Goal: Task Accomplishment & Management: Use online tool/utility

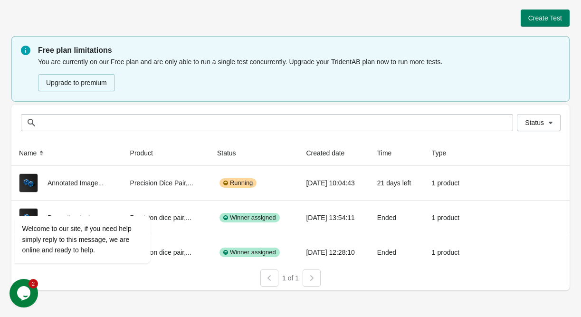
click at [26, 297] on icon "Chat widget" at bounding box center [23, 293] width 13 height 14
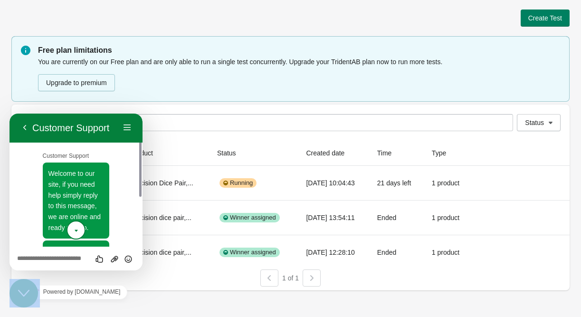
drag, startPoint x: 18, startPoint y: 570, endPoint x: 19, endPoint y: 291, distance: 279.7
click at [20, 291] on icon "Close Chat This icon closes the chat window." at bounding box center [23, 292] width 11 height 11
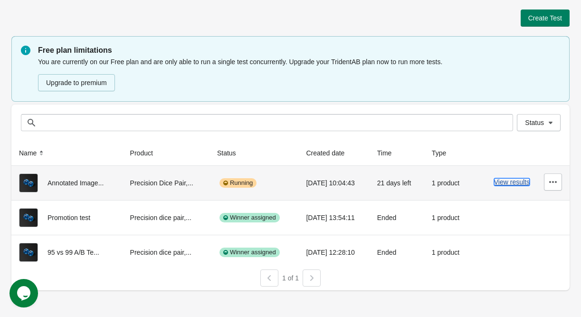
click at [515, 184] on button "View results" at bounding box center [512, 182] width 36 height 8
click at [503, 184] on button "View results" at bounding box center [512, 182] width 36 height 8
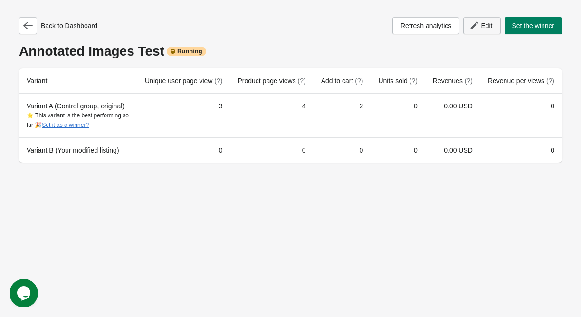
click at [476, 33] on button "Edit" at bounding box center [481, 25] width 37 height 17
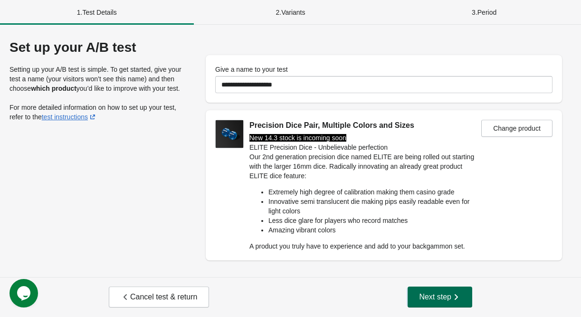
click at [452, 301] on icon "button" at bounding box center [455, 296] width 9 height 9
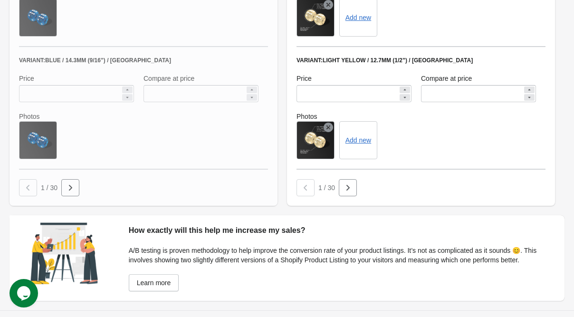
scroll to position [753, 0]
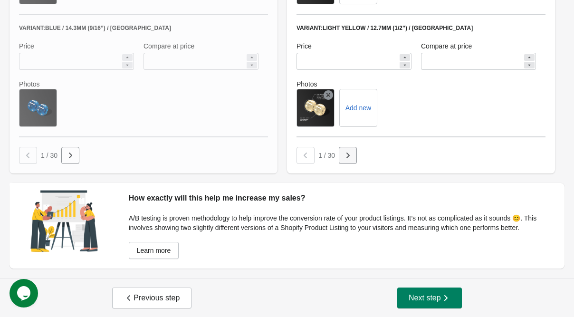
click at [351, 156] on icon "button" at bounding box center [347, 155] width 9 height 9
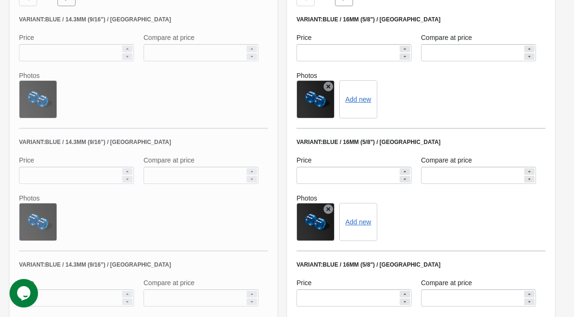
scroll to position [468, 0]
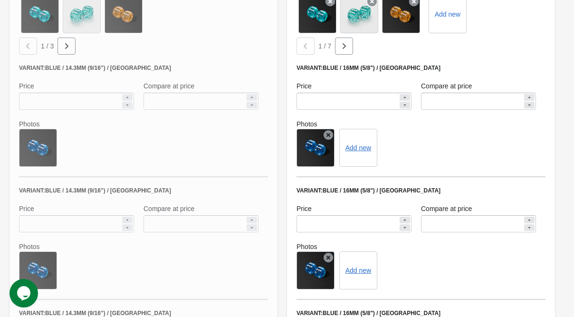
click at [329, 134] on icon at bounding box center [327, 134] width 9 height 9
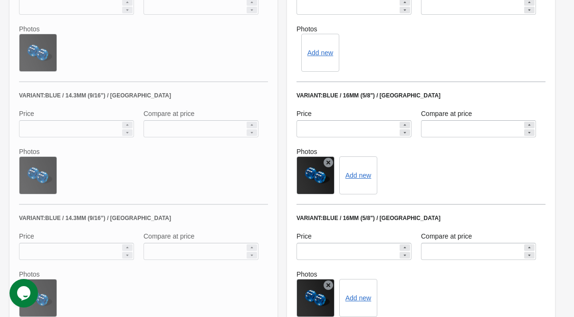
click at [329, 161] on icon at bounding box center [327, 162] width 9 height 9
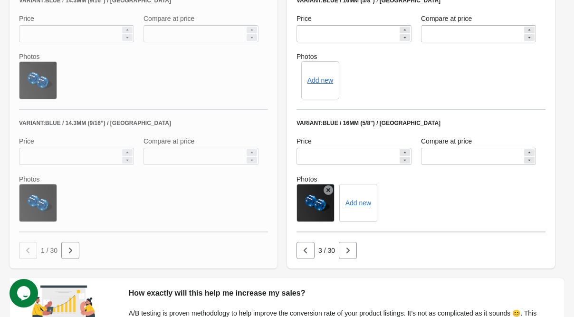
click at [328, 190] on icon at bounding box center [327, 189] width 9 height 9
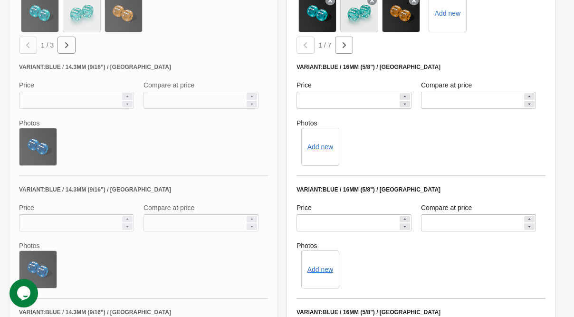
scroll to position [468, 0]
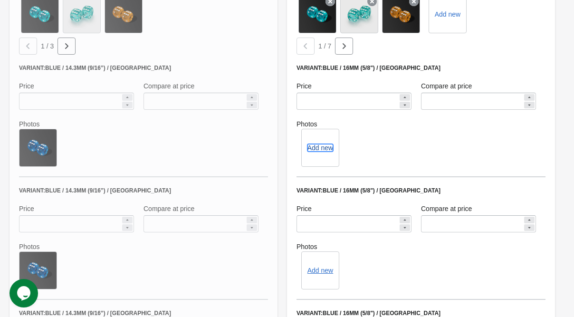
click at [321, 145] on button "Add new" at bounding box center [320, 148] width 26 height 8
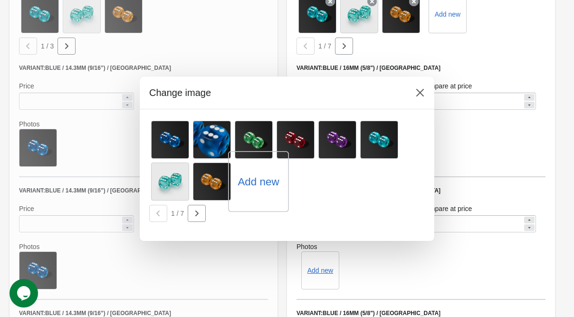
click at [250, 180] on label "Add new" at bounding box center [257, 181] width 41 height 15
click at [0, 0] on input "Add new" at bounding box center [0, 0] width 0 height 0
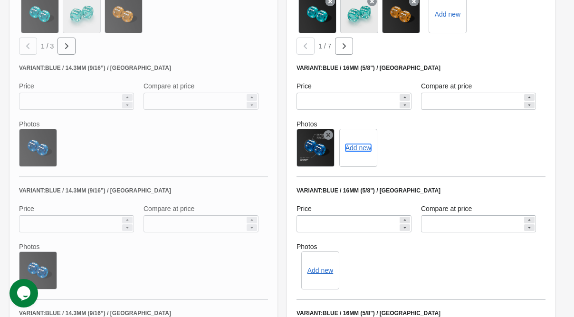
scroll to position [563, 0]
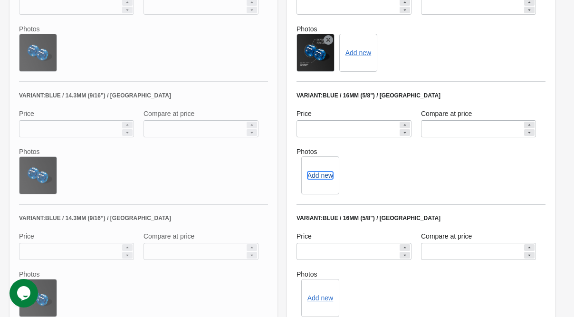
click at [318, 177] on button "Add new" at bounding box center [320, 175] width 26 height 8
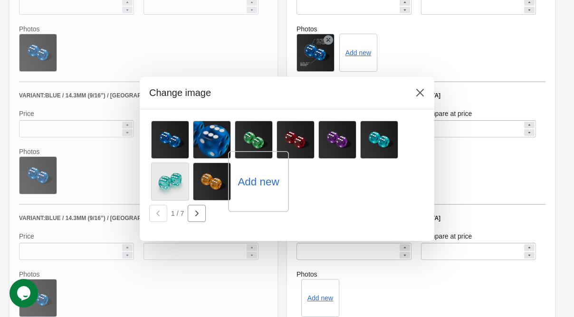
click at [260, 180] on label "Add new" at bounding box center [257, 181] width 41 height 15
click at [0, 0] on input "Add new" at bounding box center [0, 0] width 0 height 0
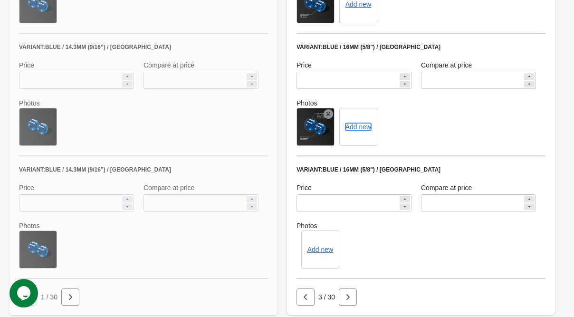
scroll to position [658, 0]
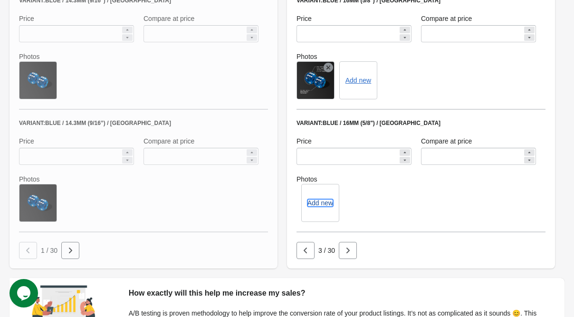
click at [317, 200] on button "Add new" at bounding box center [320, 203] width 26 height 8
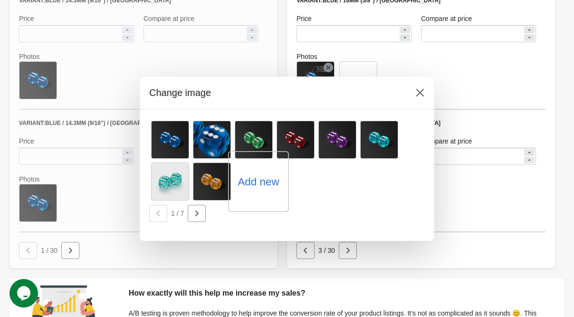
click at [261, 179] on label "Add new" at bounding box center [257, 181] width 41 height 15
click at [0, 0] on input "Add new" at bounding box center [0, 0] width 0 height 0
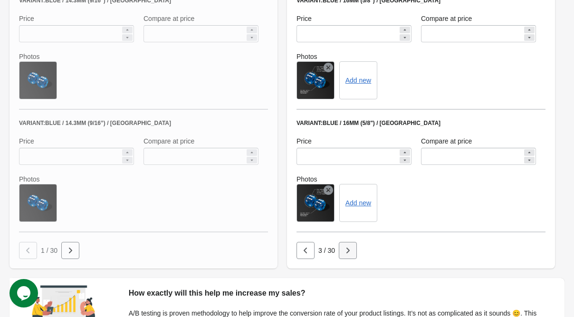
click at [346, 247] on icon "button" at bounding box center [347, 250] width 3 height 6
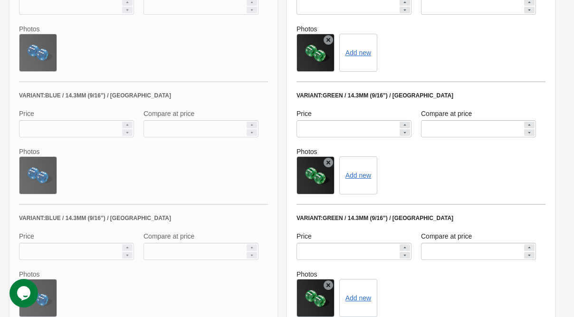
scroll to position [468, 0]
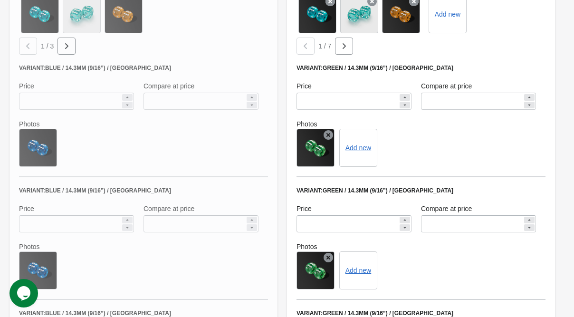
click at [329, 133] on icon at bounding box center [327, 134] width 9 height 9
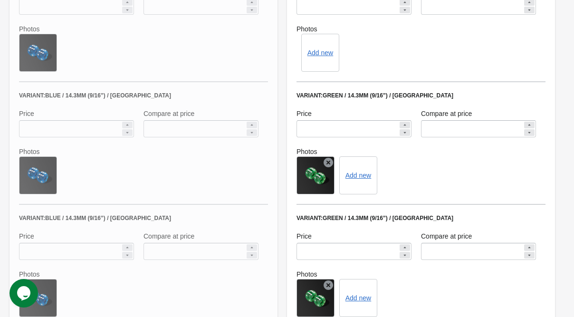
click at [328, 162] on icon at bounding box center [327, 162] width 9 height 9
click at [330, 281] on icon at bounding box center [327, 284] width 9 height 9
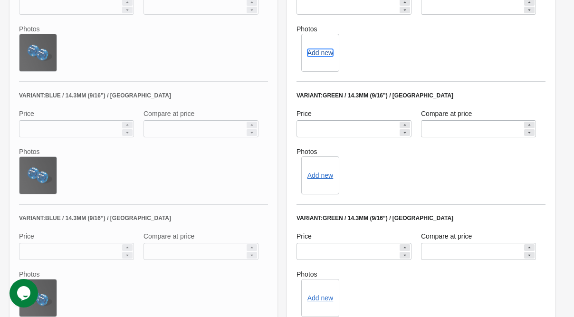
click at [321, 55] on button "Add new" at bounding box center [320, 53] width 26 height 8
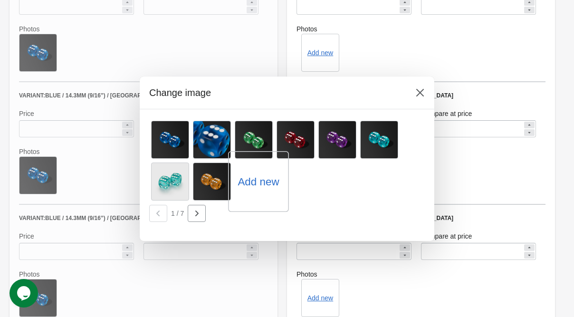
click at [265, 184] on label "Add new" at bounding box center [257, 181] width 41 height 15
click at [0, 0] on input "Add new" at bounding box center [0, 0] width 0 height 0
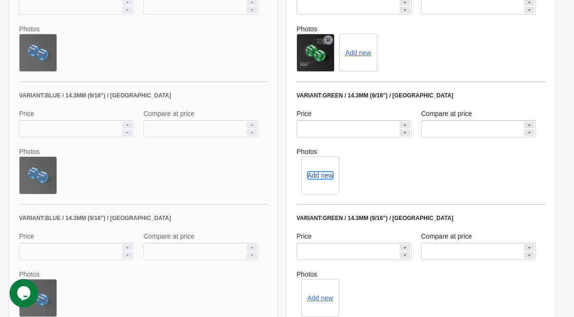
click at [314, 174] on button "Add new" at bounding box center [320, 175] width 26 height 8
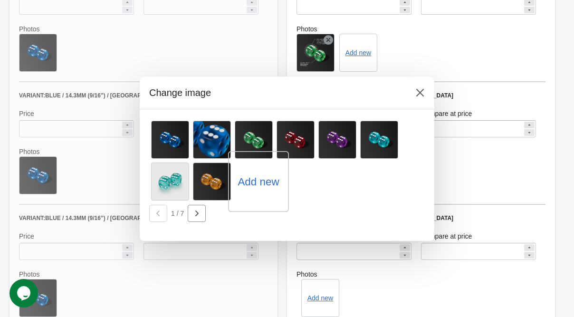
click at [256, 187] on label "Add new" at bounding box center [257, 181] width 41 height 15
click at [0, 0] on input "Add new" at bounding box center [0, 0] width 0 height 0
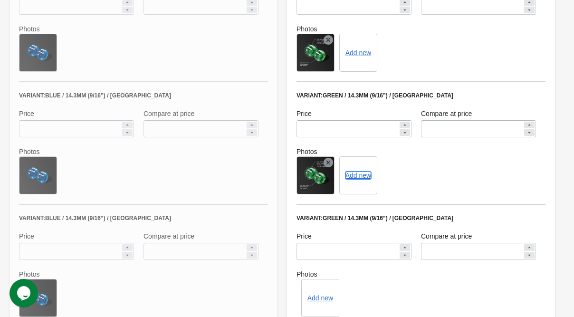
scroll to position [658, 0]
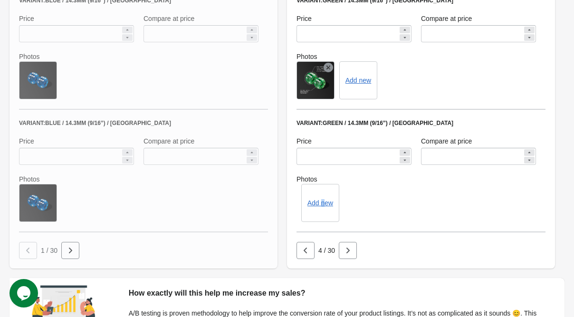
click at [322, 197] on div "Add new" at bounding box center [320, 203] width 38 height 38
click at [326, 205] on button "Add new" at bounding box center [320, 203] width 26 height 8
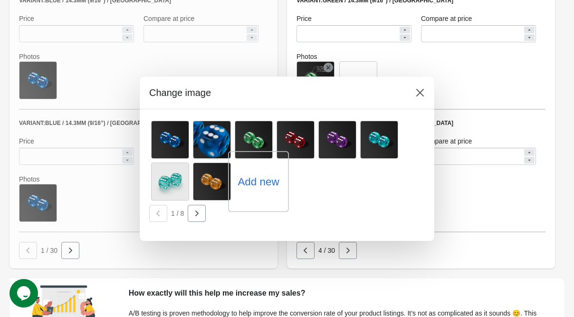
click at [259, 174] on label "Add new" at bounding box center [257, 181] width 41 height 15
click at [0, 0] on input "Add new" at bounding box center [0, 0] width 0 height 0
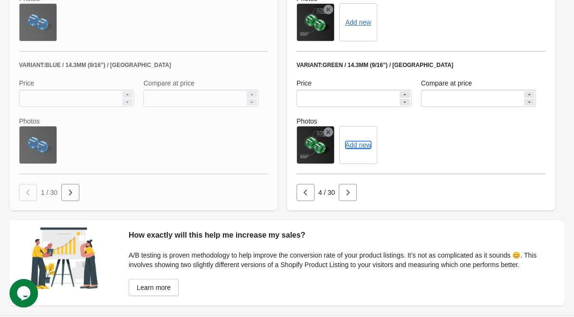
scroll to position [753, 0]
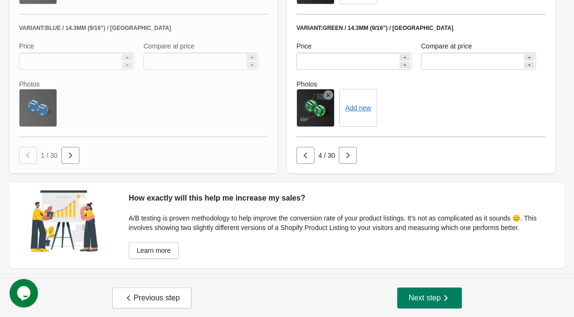
click at [432, 293] on span "Next step" at bounding box center [429, 297] width 42 height 9
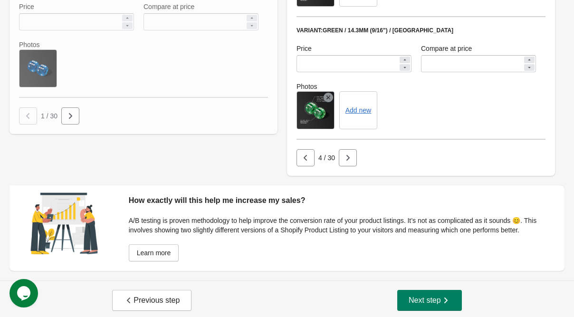
scroll to position [795, 0]
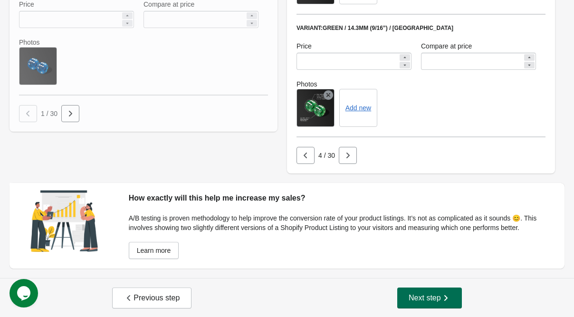
click at [434, 303] on button "Next step" at bounding box center [429, 297] width 65 height 21
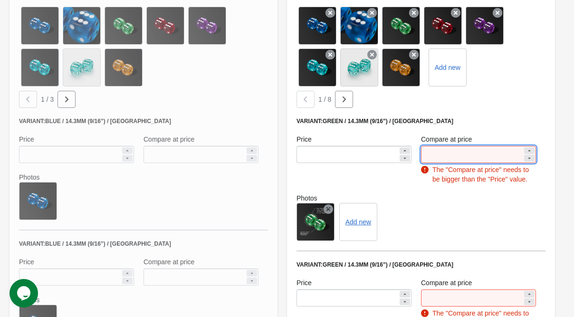
click at [449, 157] on input "*****" at bounding box center [472, 154] width 102 height 17
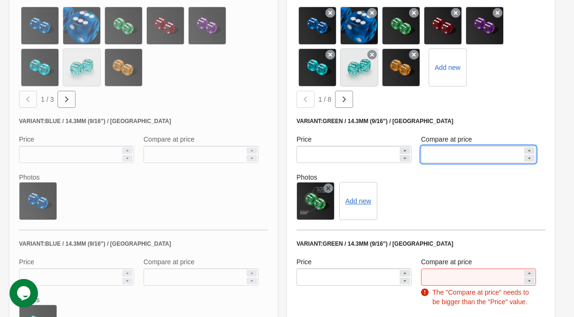
scroll to position [510, 0]
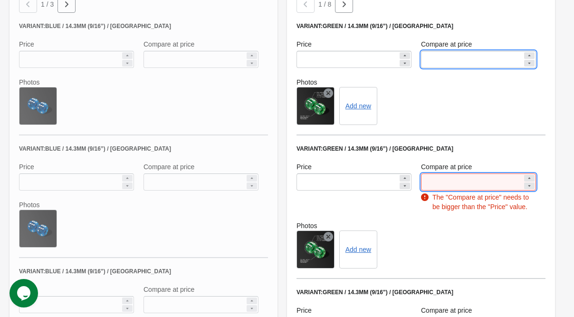
click at [450, 182] on input "*****" at bounding box center [472, 181] width 102 height 17
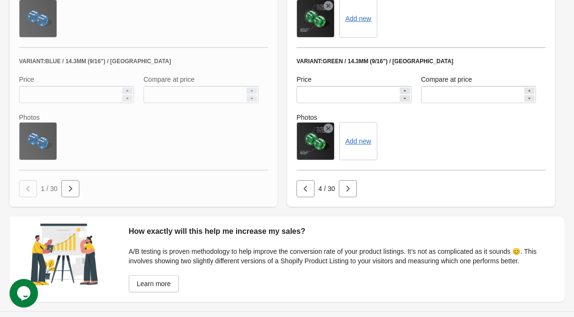
scroll to position [753, 0]
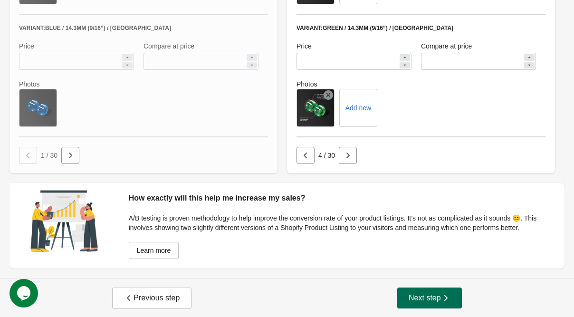
click at [441, 298] on icon "button" at bounding box center [445, 297] width 9 height 9
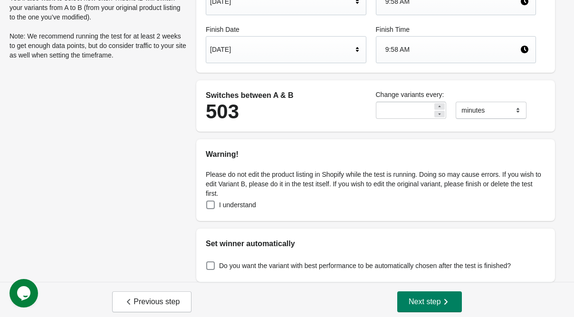
scroll to position [114, 0]
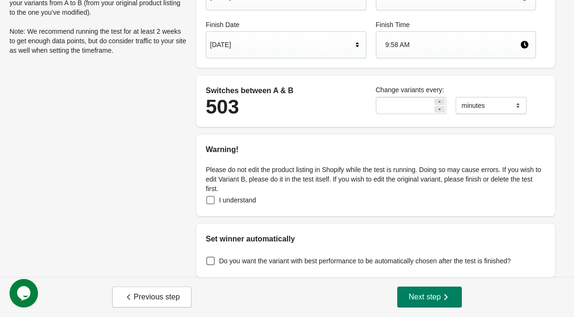
drag, startPoint x: 242, startPoint y: 202, endPoint x: 252, endPoint y: 205, distance: 10.3
click at [242, 203] on span "I understand" at bounding box center [237, 199] width 37 height 9
click at [438, 300] on span "Next step" at bounding box center [429, 296] width 42 height 9
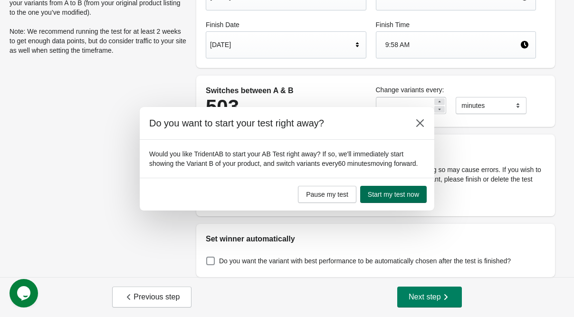
click at [403, 196] on span "Start my test now" at bounding box center [393, 194] width 51 height 8
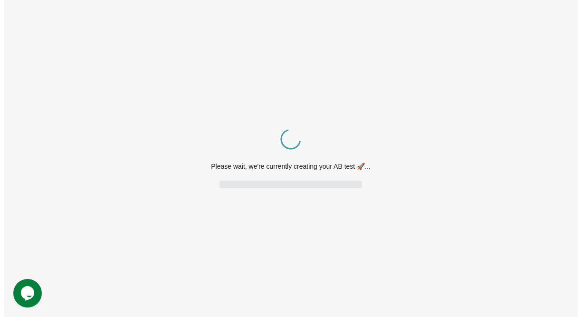
scroll to position [0, 0]
